Goal: Task Accomplishment & Management: Use online tool/utility

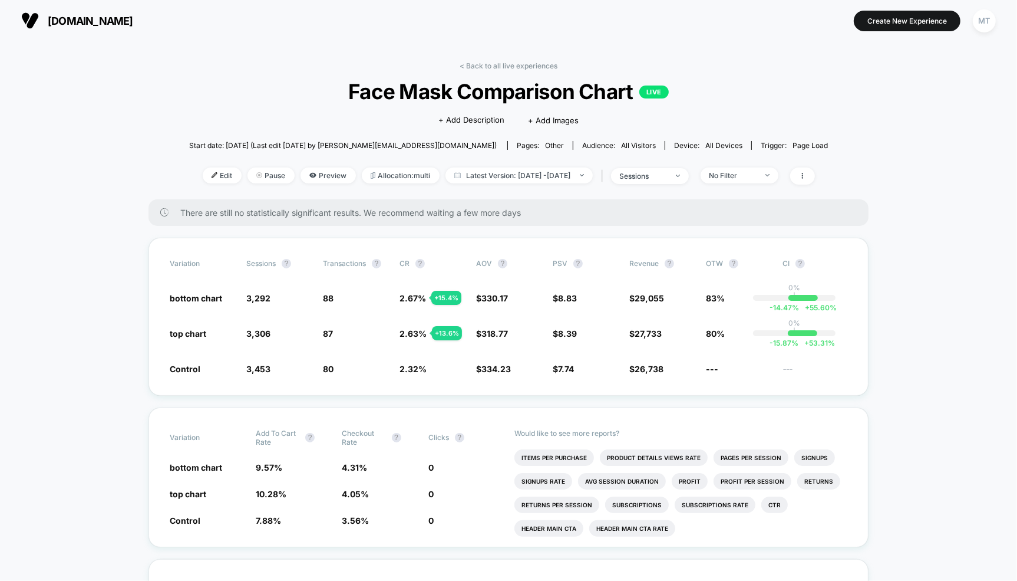
drag, startPoint x: 410, startPoint y: 370, endPoint x: 338, endPoint y: 367, distance: 71.9
click at [339, 367] on div "Control 3,453 80 2.32 % $ 334.23 $ 7.74 $ 26,738 --- ---" at bounding box center [509, 368] width 678 height 12
click at [809, 292] on div "bottom chart 3,393 - 4.5 % 89 + 13.7 % 2.62 % + 13.7 % $ 330.16 - 1.2 % $ 8.66 …" at bounding box center [509, 298] width 678 height 12
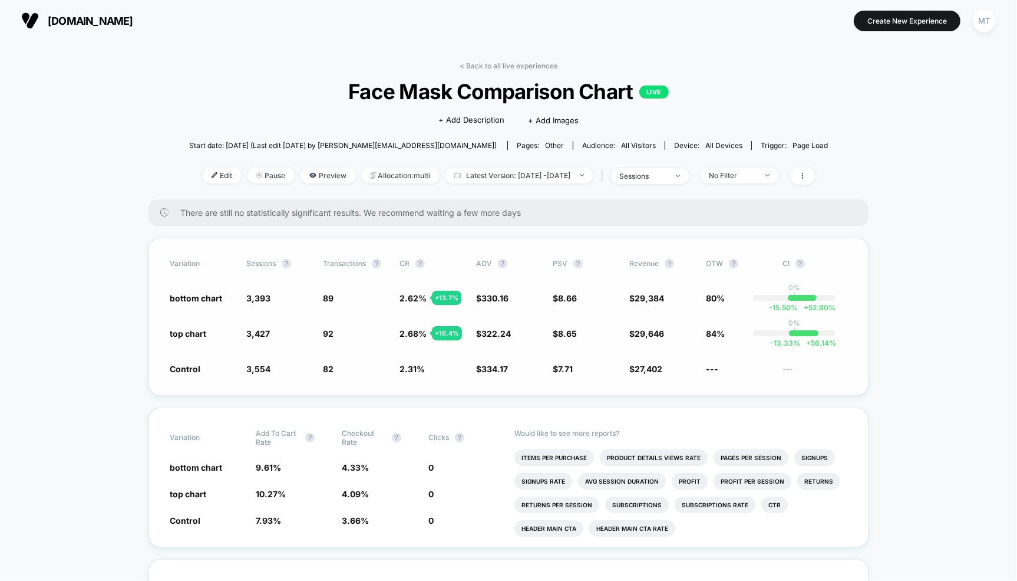
drag, startPoint x: 711, startPoint y: 292, endPoint x: 711, endPoint y: 338, distance: 45.4
click at [711, 338] on div "Variation Sessions ? Transactions ? CR ? AOV ? PSV ? Revenue ? OTW ? CI ? botto…" at bounding box center [509, 317] width 720 height 158
click at [711, 338] on span "84%" at bounding box center [738, 333] width 65 height 12
drag, startPoint x: 189, startPoint y: 299, endPoint x: 212, endPoint y: 370, distance: 74.9
click at [212, 370] on div "Variation Sessions ? Transactions ? CR ? AOV ? PSV ? Revenue ? OTW ? CI ? botto…" at bounding box center [509, 317] width 720 height 158
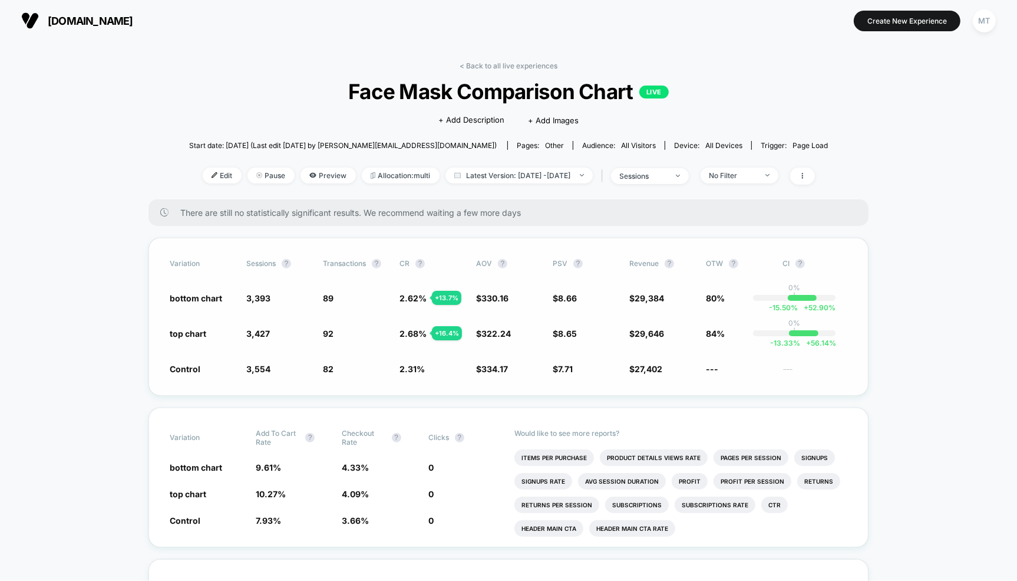
click at [212, 370] on span "Control" at bounding box center [202, 368] width 65 height 12
drag, startPoint x: 204, startPoint y: 370, endPoint x: 198, endPoint y: 338, distance: 31.8
click at [198, 338] on div "Variation Sessions ? Transactions ? CR ? AOV ? PSV ? Revenue ? OTW ? CI ? botto…" at bounding box center [509, 317] width 720 height 158
drag, startPoint x: 187, startPoint y: 335, endPoint x: 192, endPoint y: 277, distance: 57.9
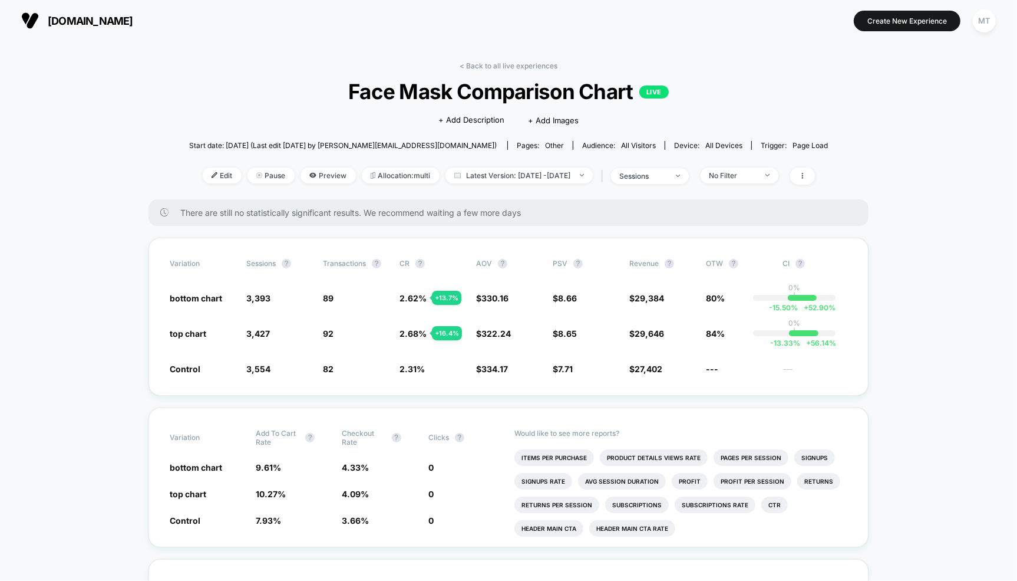
click at [192, 276] on div "Variation Sessions ? Transactions ? CR ? AOV ? PSV ? Revenue ? OTW ? CI ? botto…" at bounding box center [509, 317] width 720 height 158
click at [207, 175] on span "Edit" at bounding box center [222, 175] width 39 height 16
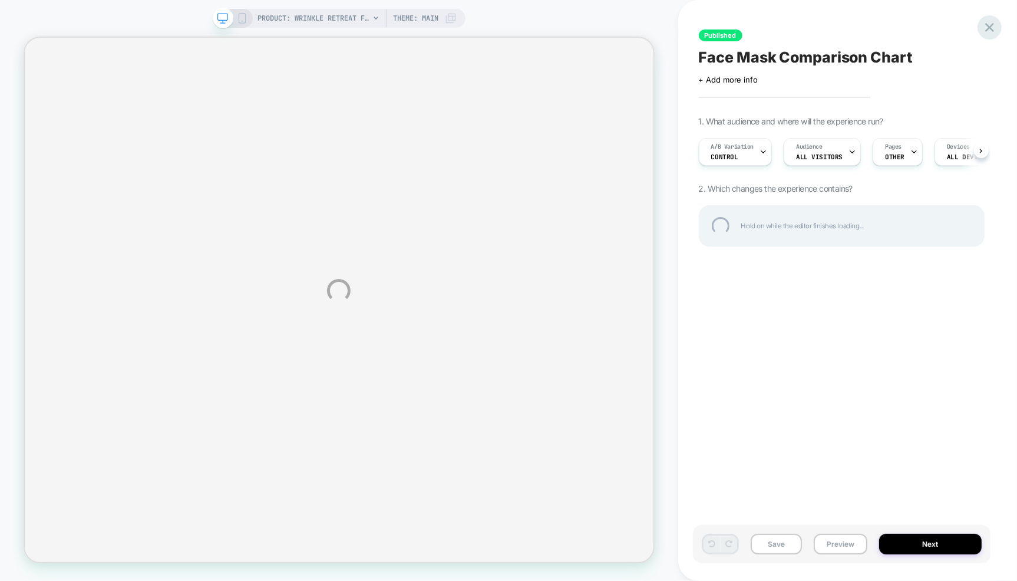
click at [991, 29] on div at bounding box center [990, 27] width 24 height 24
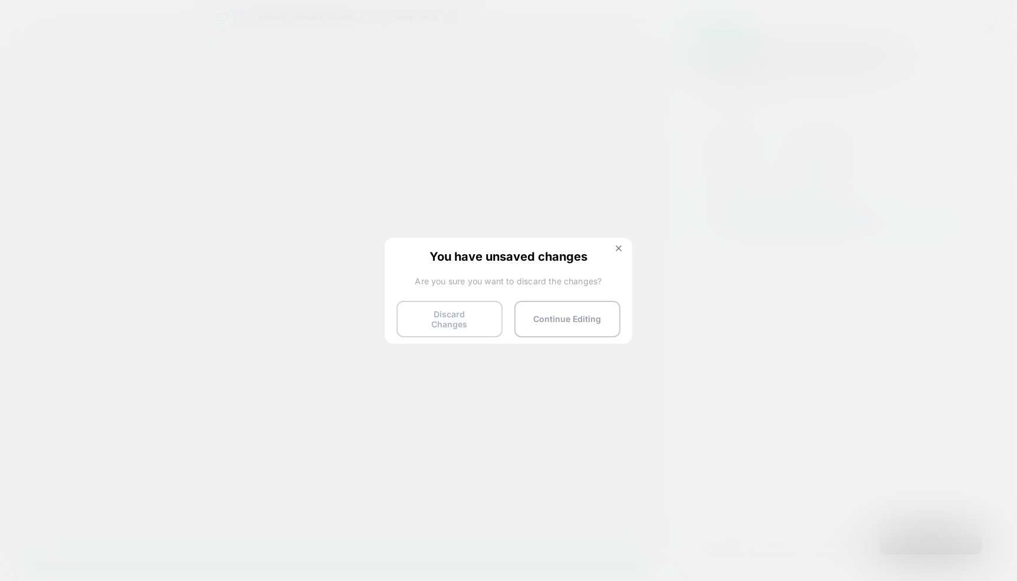
click at [459, 313] on button "Discard Changes" at bounding box center [450, 319] width 106 height 37
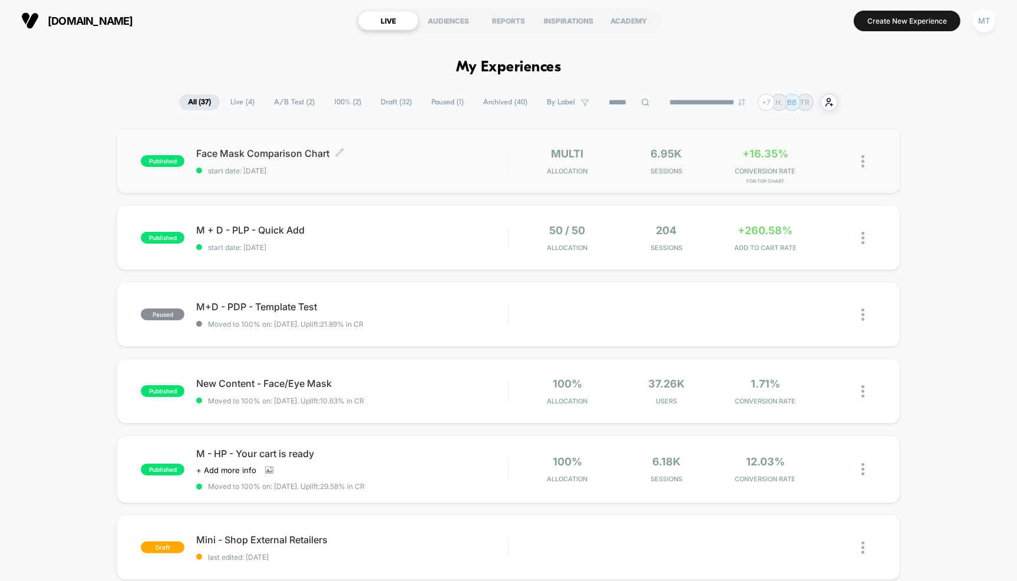
click at [314, 160] on div "Face Mask Comparison Chart Click to edit experience details Click to edit exper…" at bounding box center [352, 161] width 312 height 28
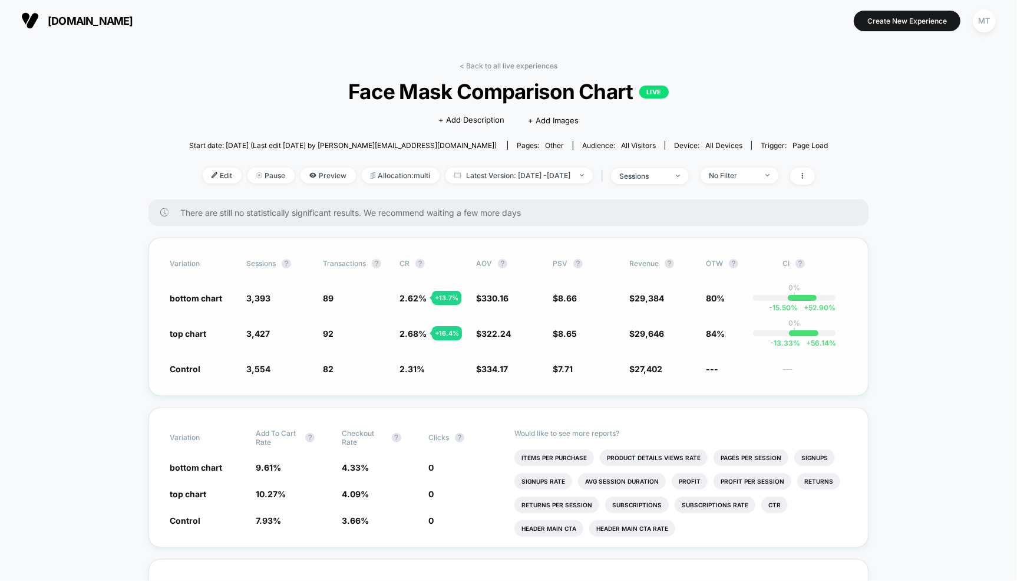
click at [412, 371] on span "2.31 %" at bounding box center [412, 369] width 25 height 10
drag, startPoint x: 178, startPoint y: 366, endPoint x: 699, endPoint y: 377, distance: 521.1
click at [699, 377] on div "Variation Sessions ? Transactions ? CR ? AOV ? PSV ? Revenue ? OTW ? CI ? botto…" at bounding box center [509, 317] width 720 height 158
drag, startPoint x: 164, startPoint y: 298, endPoint x: 195, endPoint y: 332, distance: 45.5
click at [195, 332] on div "Variation Sessions ? Transactions ? CR ? AOV ? PSV ? Revenue ? OTW ? CI ? botto…" at bounding box center [509, 317] width 720 height 158
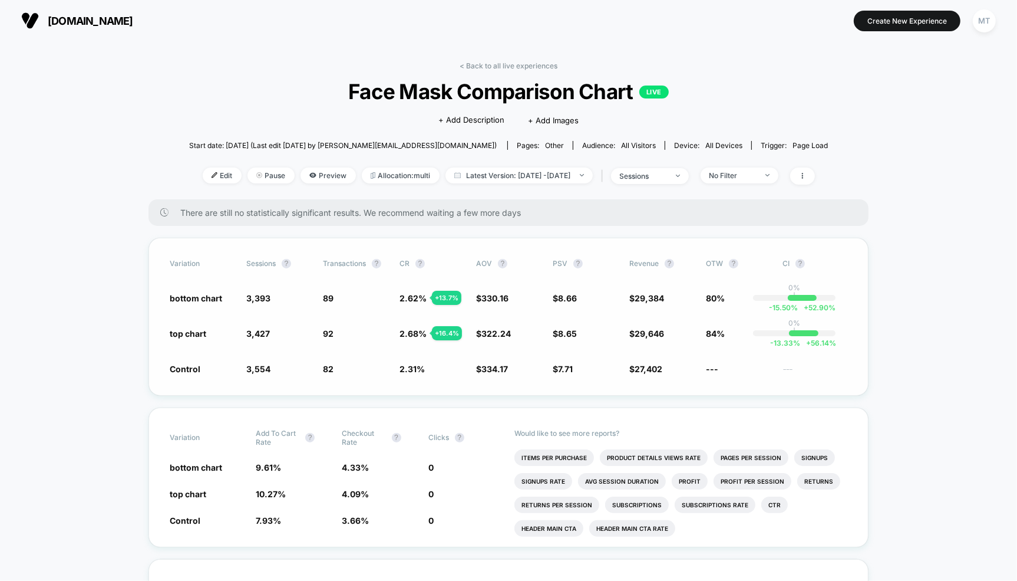
click at [195, 332] on span "top chart" at bounding box center [188, 333] width 37 height 10
click at [662, 329] on span "29,646" at bounding box center [649, 333] width 29 height 10
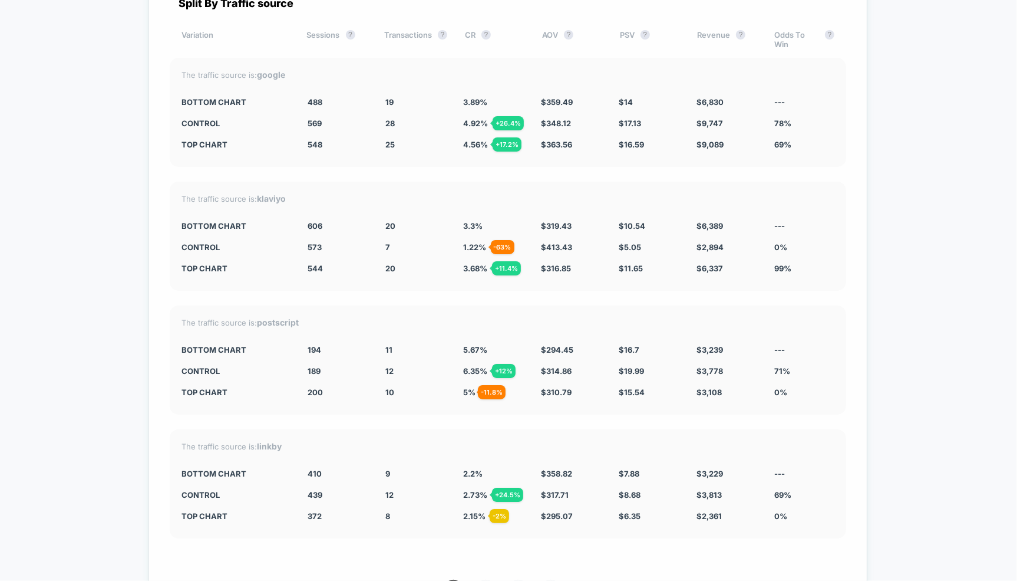
scroll to position [3146, 0]
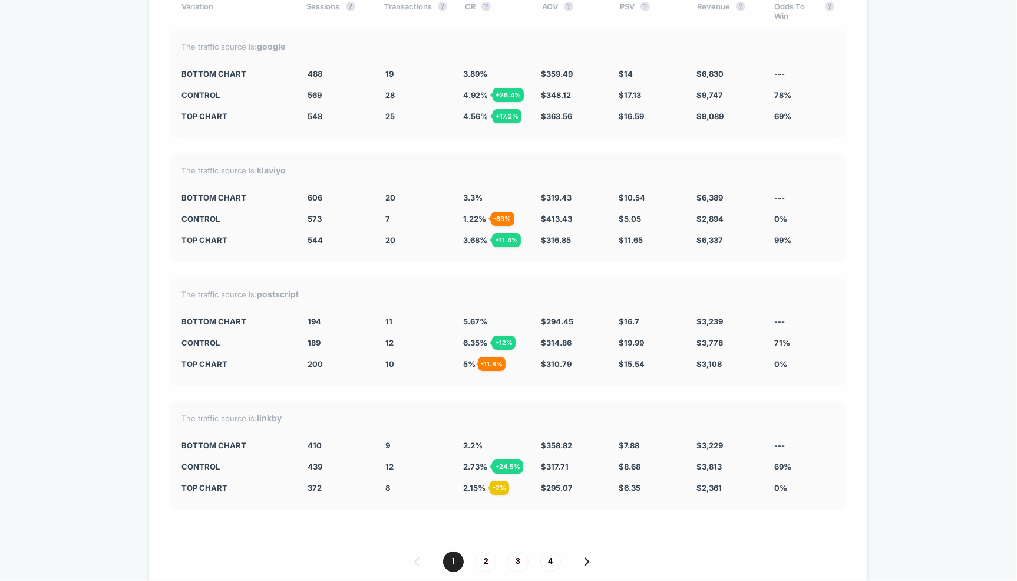
click at [192, 214] on div "Control" at bounding box center [236, 218] width 108 height 9
drag, startPoint x: 188, startPoint y: 338, endPoint x: 283, endPoint y: 328, distance: 95.9
click at [283, 328] on div "The traffic source is: postscript bottom chart 194 11 5.67 % $ 294.45 $ 16.7 $ …" at bounding box center [508, 331] width 677 height 109
click at [394, 338] on div "12 + 12 %" at bounding box center [415, 342] width 60 height 9
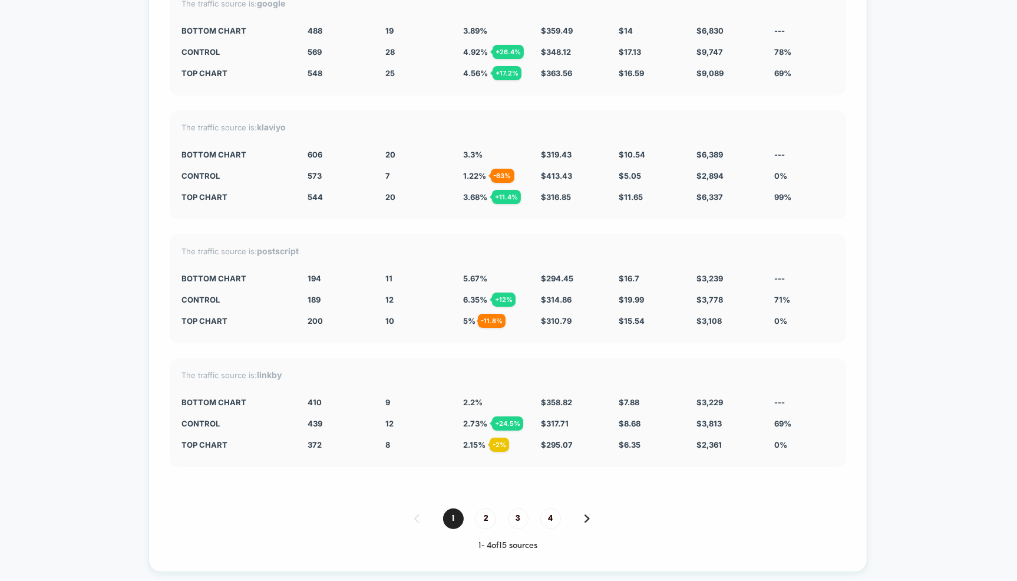
scroll to position [3197, 0]
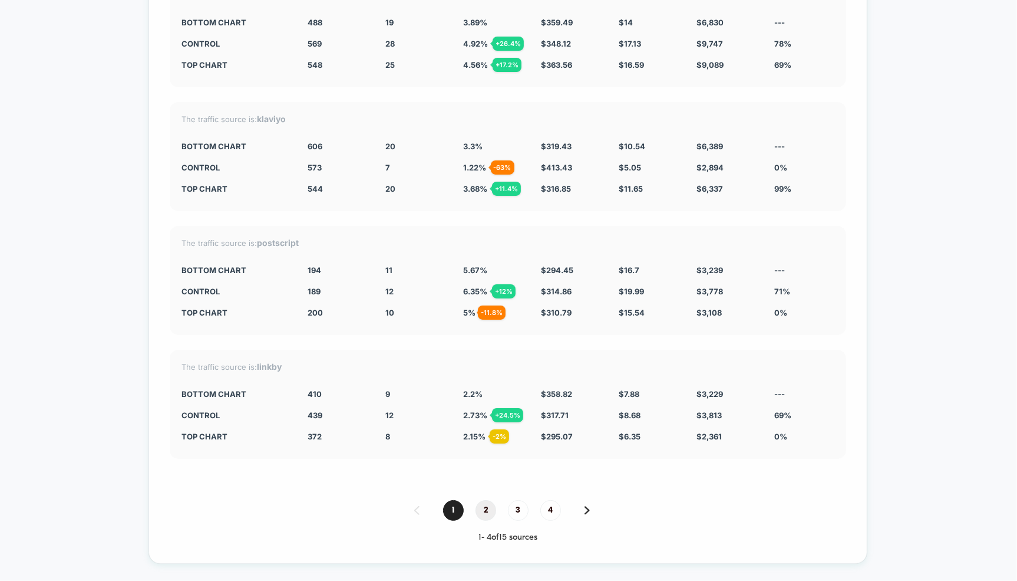
click at [485, 502] on span "2" at bounding box center [486, 510] width 21 height 21
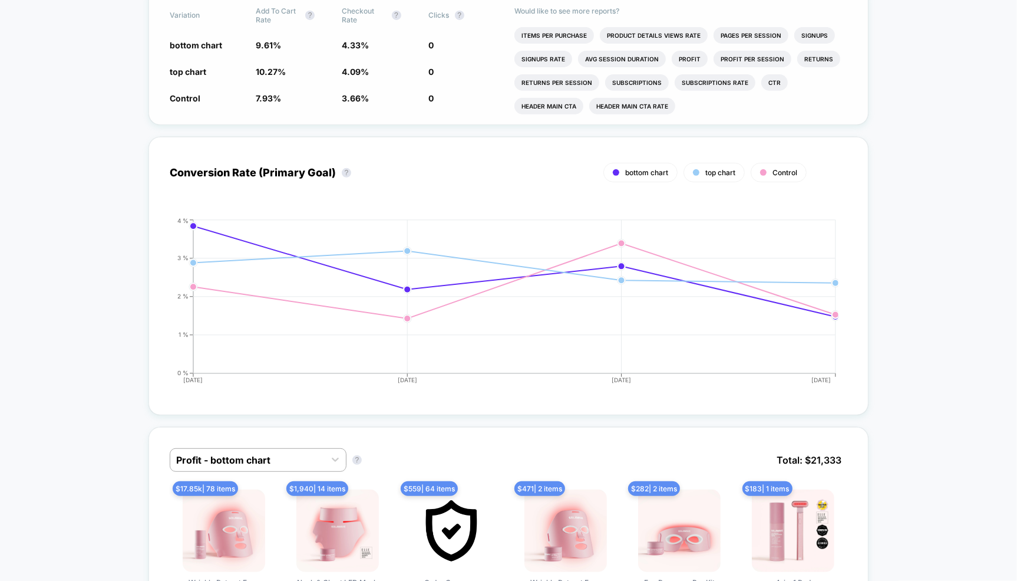
scroll to position [0, 0]
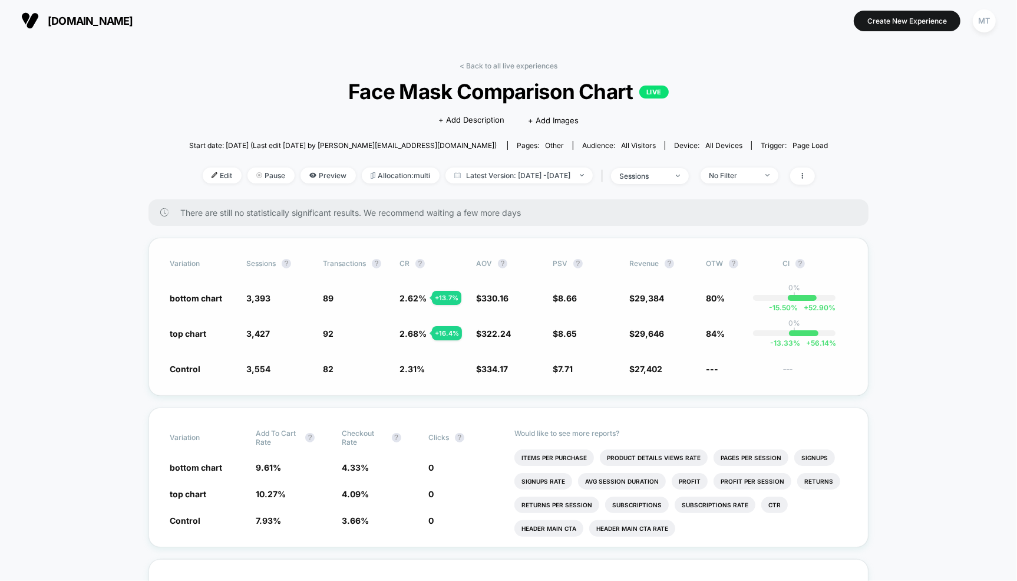
click at [195, 367] on span "Control" at bounding box center [185, 369] width 31 height 10
click at [390, 169] on span "Allocation: multi" at bounding box center [401, 175] width 78 height 16
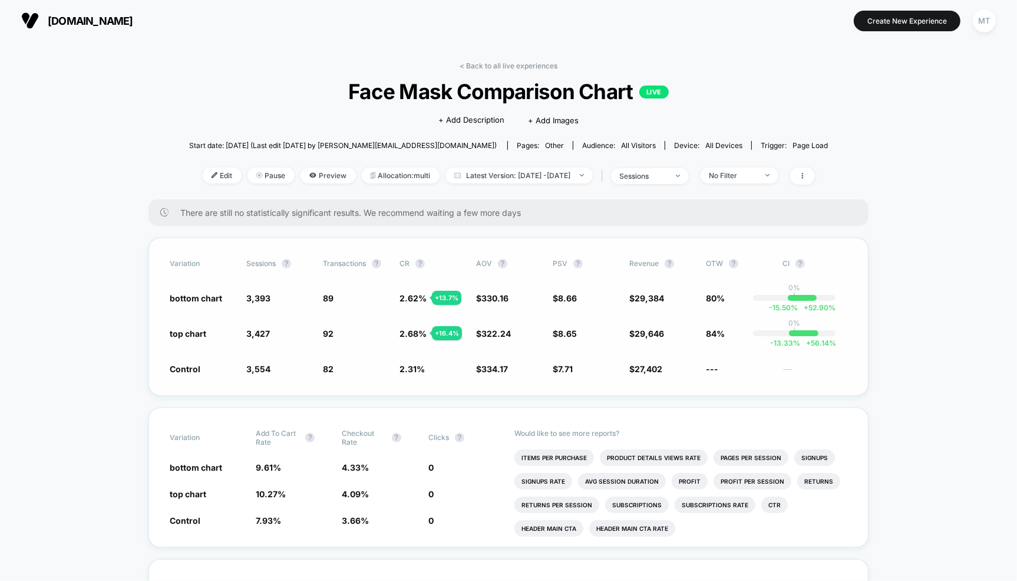
drag, startPoint x: 172, startPoint y: 295, endPoint x: 370, endPoint y: 325, distance: 200.8
click at [370, 325] on div "Variation Sessions ? Transactions ? CR ? AOV ? PSV ? Revenue ? OTW ? CI ? botto…" at bounding box center [509, 317] width 720 height 158
drag, startPoint x: 173, startPoint y: 296, endPoint x: 203, endPoint y: 298, distance: 29.5
click at [202, 298] on span "bottom chart" at bounding box center [196, 298] width 52 height 10
drag, startPoint x: 179, startPoint y: 328, endPoint x: 352, endPoint y: 337, distance: 172.9
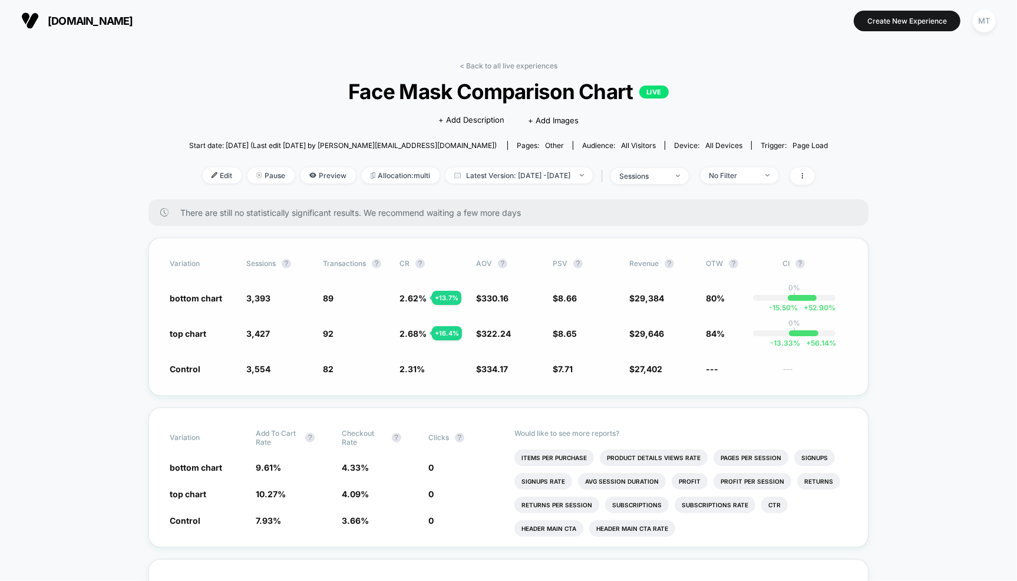
click at [342, 337] on div "top chart 3,427 - 3.6 % 92 + 16.4 % 2.68 % + 16.4 % $ 322.24 - 3.6 % $ 8.65 + 1…" at bounding box center [509, 333] width 678 height 12
click at [189, 334] on span "top chart" at bounding box center [188, 333] width 37 height 10
drag, startPoint x: 167, startPoint y: 300, endPoint x: 278, endPoint y: 301, distance: 111.4
click at [278, 301] on div "Variation Sessions ? Transactions ? CR ? AOV ? PSV ? Revenue ? OTW ? CI ? botto…" at bounding box center [509, 317] width 720 height 158
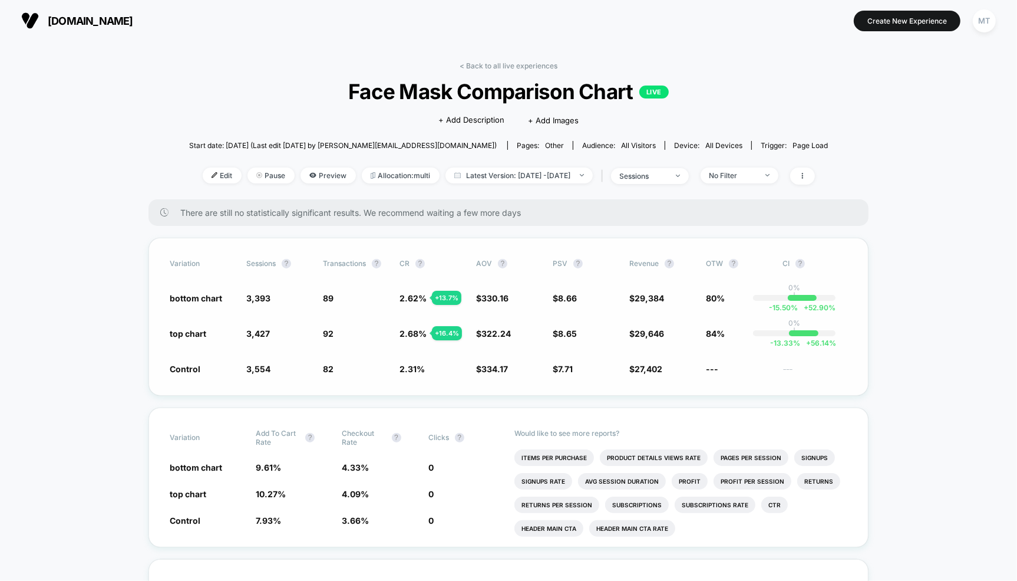
click at [176, 367] on span "Control" at bounding box center [185, 369] width 31 height 10
drag, startPoint x: 155, startPoint y: 364, endPoint x: 490, endPoint y: 371, distance: 335.4
click at [490, 371] on div "Variation Sessions ? Transactions ? CR ? AOV ? PSV ? Revenue ? OTW ? CI ? botto…" at bounding box center [509, 317] width 720 height 158
drag, startPoint x: 169, startPoint y: 366, endPoint x: 612, endPoint y: 372, distance: 443.3
click at [612, 372] on div "Variation Sessions ? Transactions ? CR ? AOV ? PSV ? Revenue ? OTW ? CI ? botto…" at bounding box center [509, 317] width 720 height 158
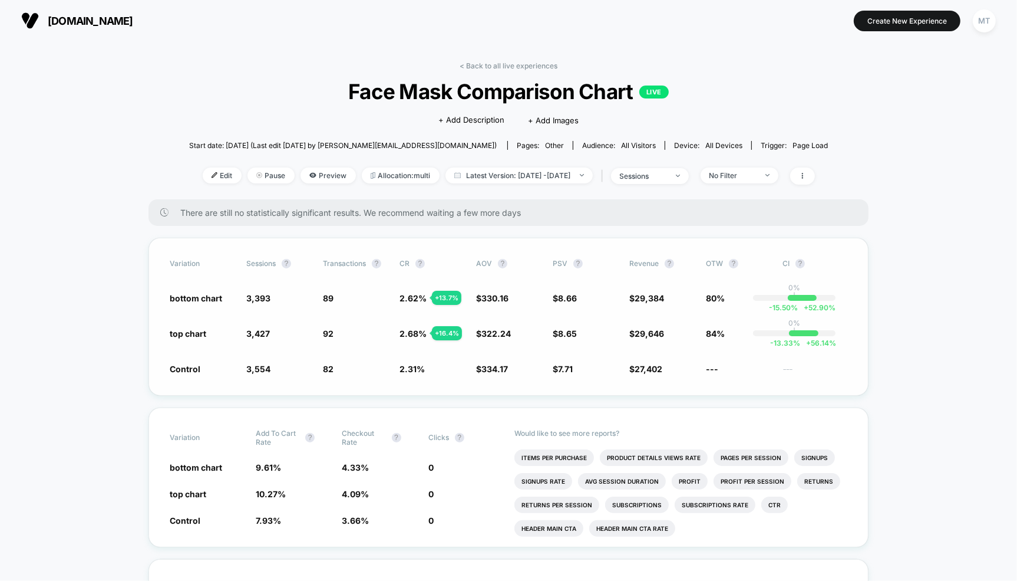
click at [173, 304] on div "Variation Sessions ? Transactions ? CR ? AOV ? PSV ? Revenue ? OTW ? CI ? botto…" at bounding box center [509, 317] width 720 height 158
